Goal: Task Accomplishment & Management: Manage account settings

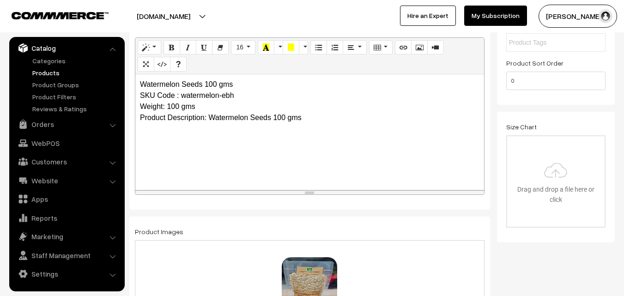
scroll to position [185, 0]
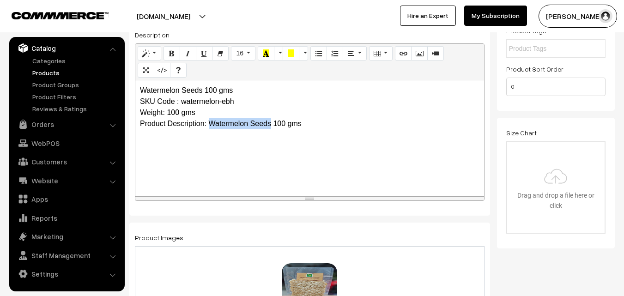
drag, startPoint x: 208, startPoint y: 124, endPoint x: 270, endPoint y: 122, distance: 61.4
click at [270, 122] on p "Watermelon Seeds 100 gms SKU Code : watermelon-ebh Weight: 100 gms Product Desc…" at bounding box center [309, 107] width 339 height 44
copy p "Watermelon Seeds"
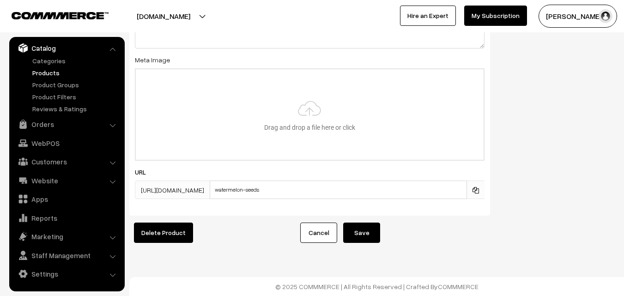
scroll to position [1465, 0]
click at [365, 228] on button "Save" at bounding box center [361, 232] width 37 height 20
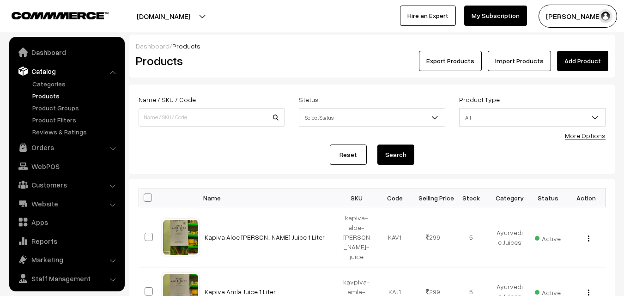
scroll to position [23, 0]
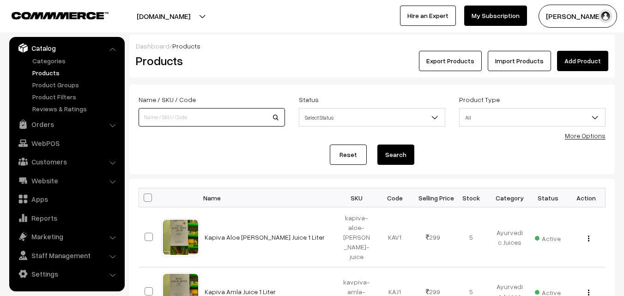
paste input "dasa-dinusulu"
type input "dasa-dinusulu"
click at [391, 155] on button "Search" at bounding box center [395, 154] width 37 height 20
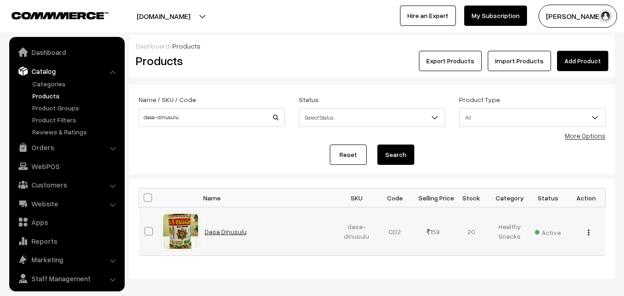
scroll to position [23, 0]
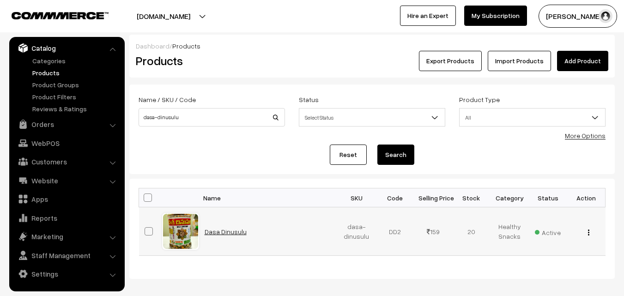
click at [229, 234] on link "Dasa Dinusulu" at bounding box center [225, 232] width 42 height 8
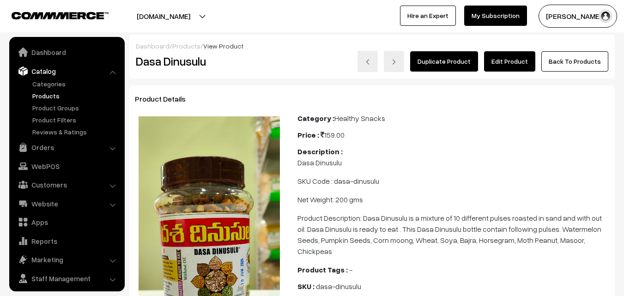
scroll to position [23, 0]
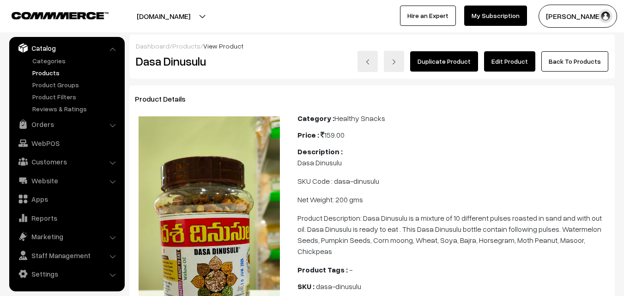
click at [513, 61] on link "Edit Product" at bounding box center [509, 61] width 51 height 20
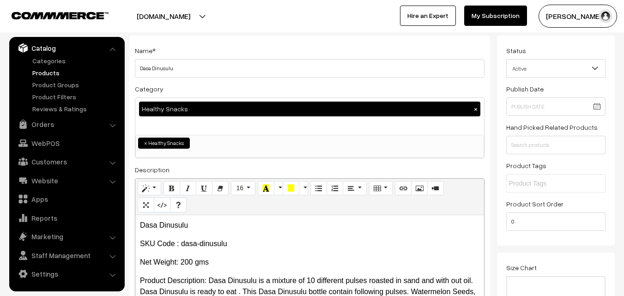
scroll to position [46, 0]
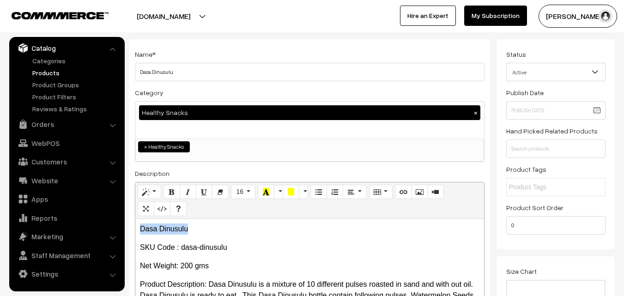
drag, startPoint x: 141, startPoint y: 226, endPoint x: 191, endPoint y: 233, distance: 49.8
click at [191, 233] on p "Dasa Dinusulu" at bounding box center [309, 228] width 339 height 11
copy p "Dasa Dinusulu"
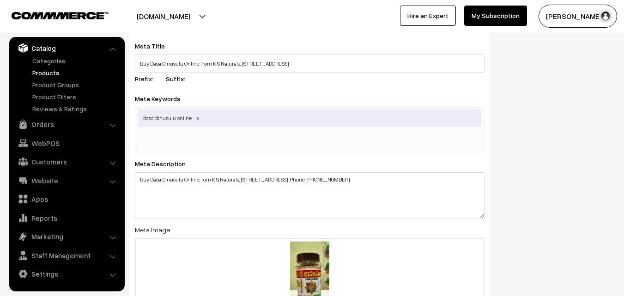
scroll to position [1292, 0]
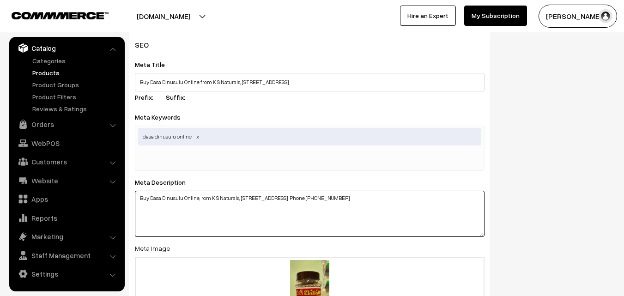
click at [201, 198] on textarea "Buy Dasa Dinusulu Online, rom K S Naturals, Kalyan Nagar Venture 3, Hyderabad-5…" at bounding box center [309, 214] width 349 height 46
click at [200, 197] on textarea "Buy Dasa Dinusulu Online, rom K S Naturals, Kalyan Nagar Venture 3, Hyderabad-5…" at bounding box center [309, 214] width 349 height 46
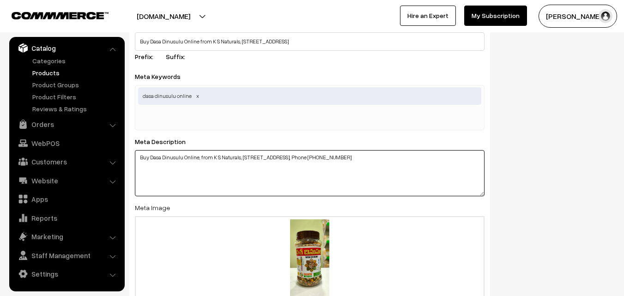
scroll to position [1487, 0]
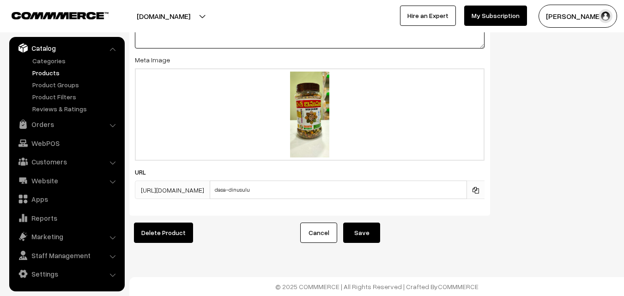
type textarea "Buy Dasa Dinusulu Online, from K S Naturals, Kalyan Nagar Venture 3, Hyderabad-…"
click at [362, 227] on button "Save" at bounding box center [361, 232] width 37 height 20
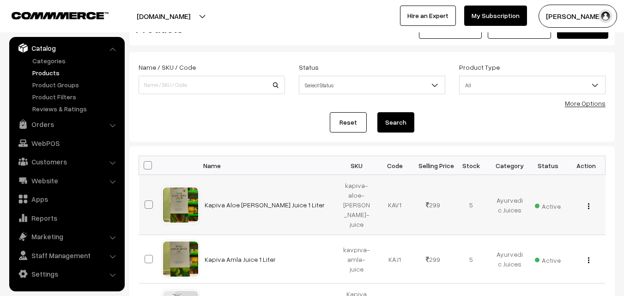
scroll to position [46, 0]
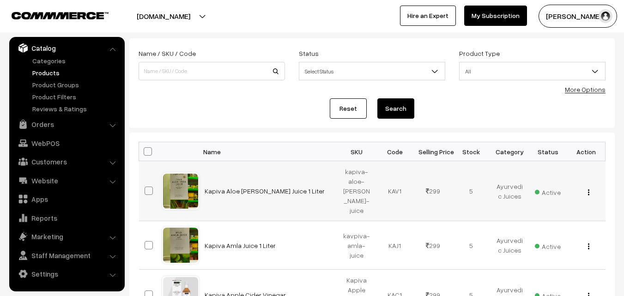
drag, startPoint x: 202, startPoint y: 186, endPoint x: 283, endPoint y: 186, distance: 80.8
click at [283, 186] on td "Kapiva Aloe [PERSON_NAME] Juice 1 Liter" at bounding box center [268, 191] width 138 height 60
